Goal: Use online tool/utility: Utilize a website feature to perform a specific function

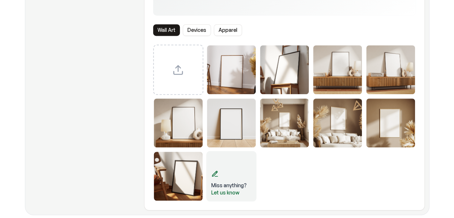
scroll to position [221, 0]
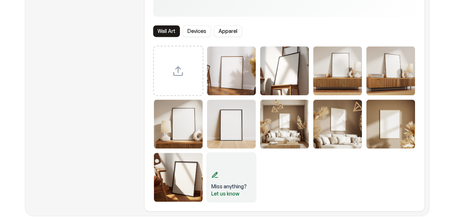
click at [181, 128] on img "Select template Framed Poster 5" at bounding box center [178, 123] width 49 height 49
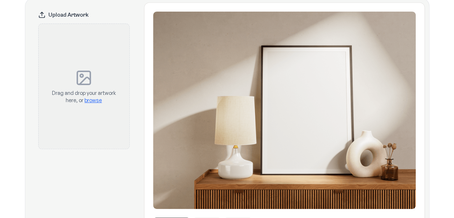
scroll to position [43, 0]
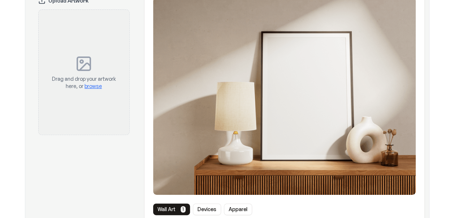
click at [93, 88] on span "browse" at bounding box center [93, 86] width 17 height 6
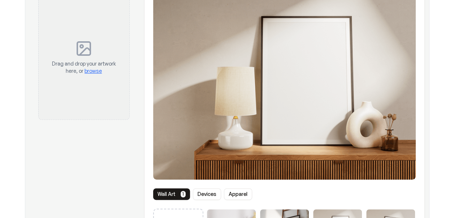
scroll to position [0, 0]
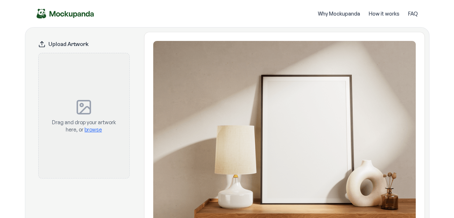
click at [77, 42] on div "Upload Artwork" at bounding box center [83, 43] width 91 height 7
click at [90, 129] on span "browse" at bounding box center [93, 129] width 17 height 6
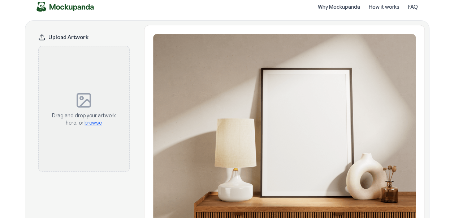
scroll to position [35, 0]
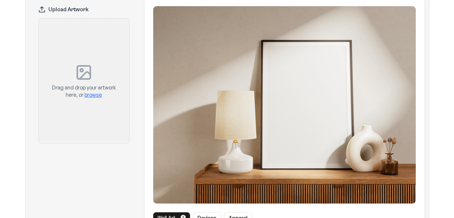
click at [82, 7] on div "Upload Artwork" at bounding box center [83, 9] width 91 height 7
click at [96, 93] on span "browse" at bounding box center [93, 94] width 17 height 6
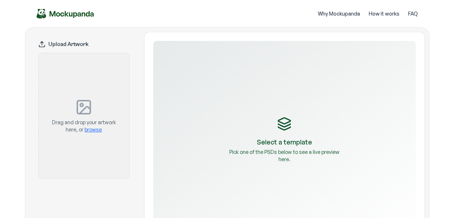
click at [95, 129] on span "browse" at bounding box center [93, 129] width 17 height 6
click at [70, 42] on div "Upload Artwork" at bounding box center [83, 43] width 91 height 7
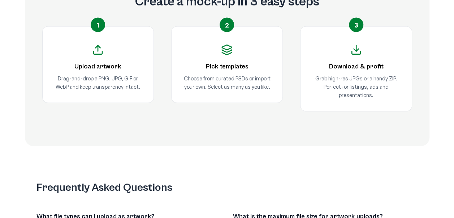
scroll to position [740, 0]
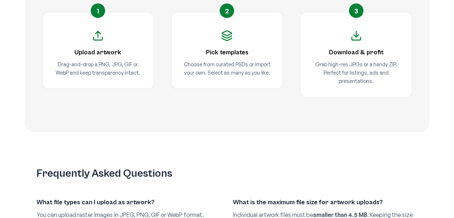
click at [124, 66] on p "Drag-and-drop a PNG, JPG, GIF or WebP and keep transparency intact." at bounding box center [98, 68] width 88 height 17
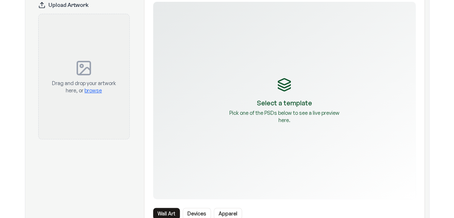
scroll to position [0, 0]
